Goal: Task Accomplishment & Management: Check status

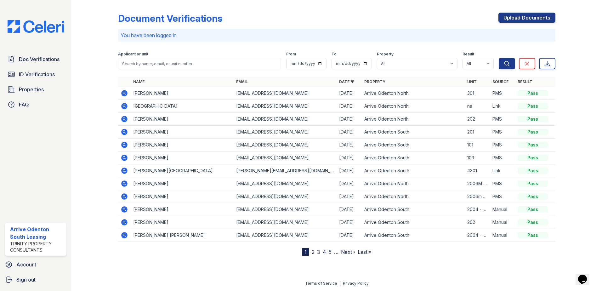
click at [125, 146] on icon at bounding box center [125, 145] width 8 height 8
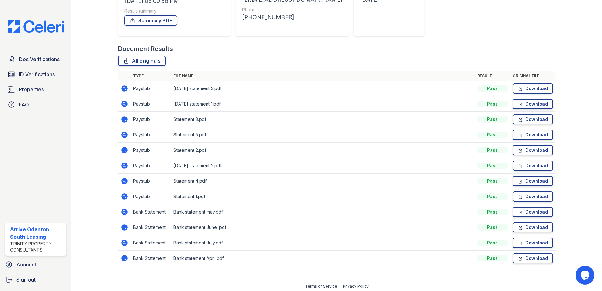
scroll to position [113, 0]
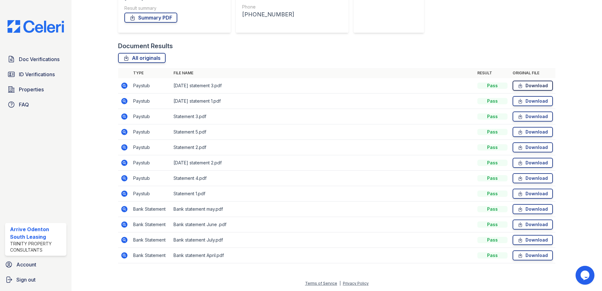
click at [533, 86] on link "Download" at bounding box center [533, 86] width 40 height 10
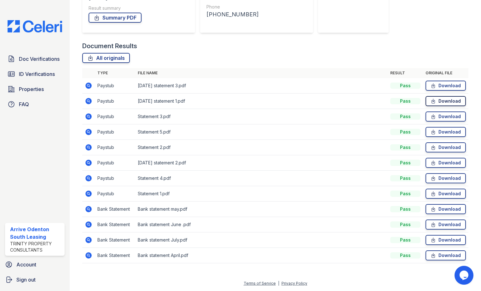
click at [449, 98] on link "Download" at bounding box center [445, 101] width 40 height 10
click at [442, 118] on link "Download" at bounding box center [445, 117] width 40 height 10
click at [443, 134] on link "Download" at bounding box center [445, 132] width 40 height 10
click at [441, 148] on link "Download" at bounding box center [445, 147] width 40 height 10
click at [440, 160] on link "Download" at bounding box center [445, 163] width 40 height 10
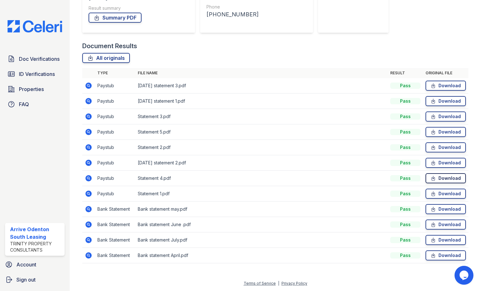
click at [439, 180] on link "Download" at bounding box center [445, 178] width 40 height 10
click at [437, 192] on link "Download" at bounding box center [445, 194] width 40 height 10
click at [439, 206] on link "Download" at bounding box center [445, 209] width 40 height 10
click at [437, 223] on link "Download" at bounding box center [445, 225] width 40 height 10
click at [436, 238] on link "Download" at bounding box center [445, 240] width 40 height 10
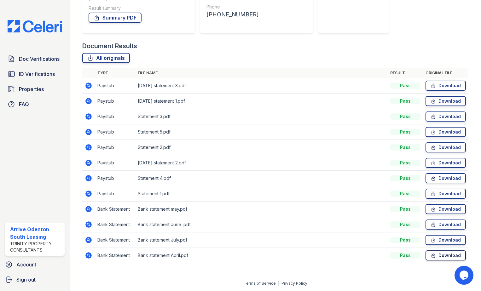
click at [435, 254] on link "Download" at bounding box center [445, 255] width 40 height 10
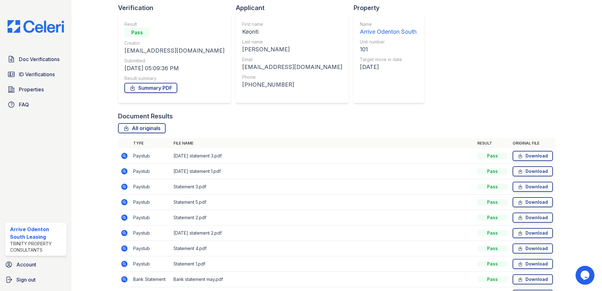
scroll to position [0, 0]
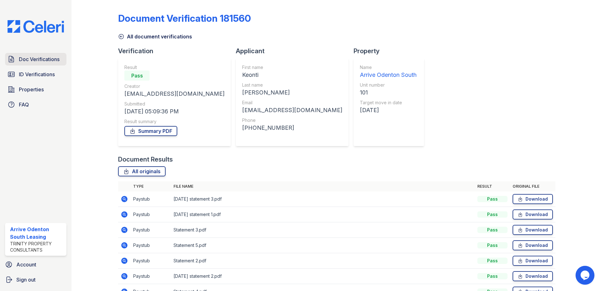
click at [37, 58] on span "Doc Verifications" at bounding box center [39, 59] width 41 height 8
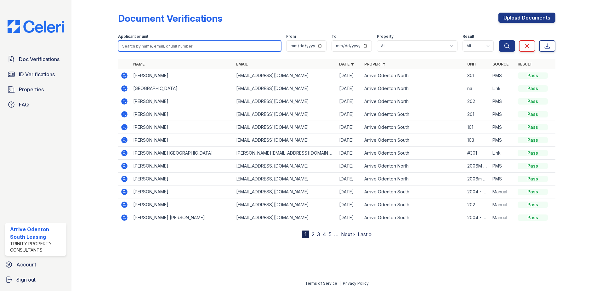
click at [184, 47] on input "search" at bounding box center [199, 45] width 163 height 11
type input "baum ler"
click at [499, 40] on button "Search" at bounding box center [507, 45] width 16 height 11
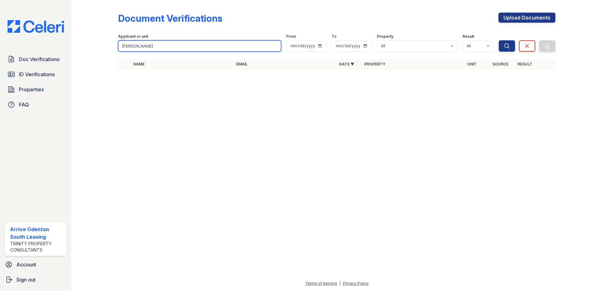
type input "baumler"
click at [499, 40] on button "Search" at bounding box center [507, 45] width 16 height 11
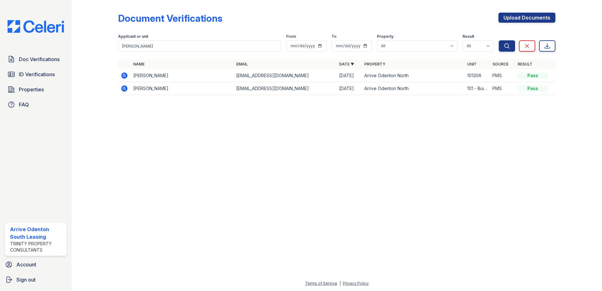
click at [127, 87] on icon at bounding box center [124, 88] width 6 height 6
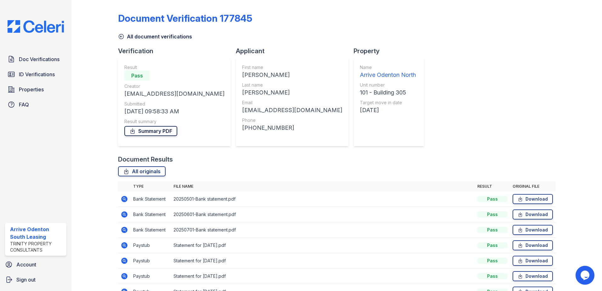
click at [159, 130] on link "Summary PDF" at bounding box center [150, 131] width 53 height 10
